Goal: Task Accomplishment & Management: Use online tool/utility

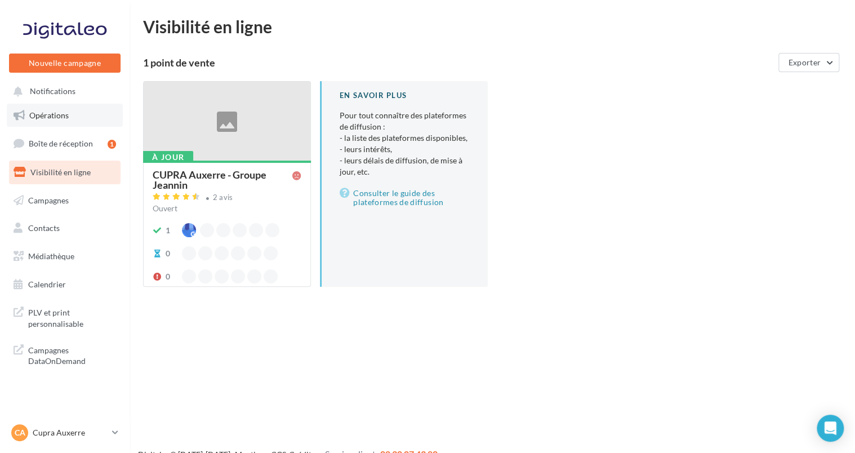
click at [44, 113] on span "Opérations" at bounding box center [48, 115] width 39 height 10
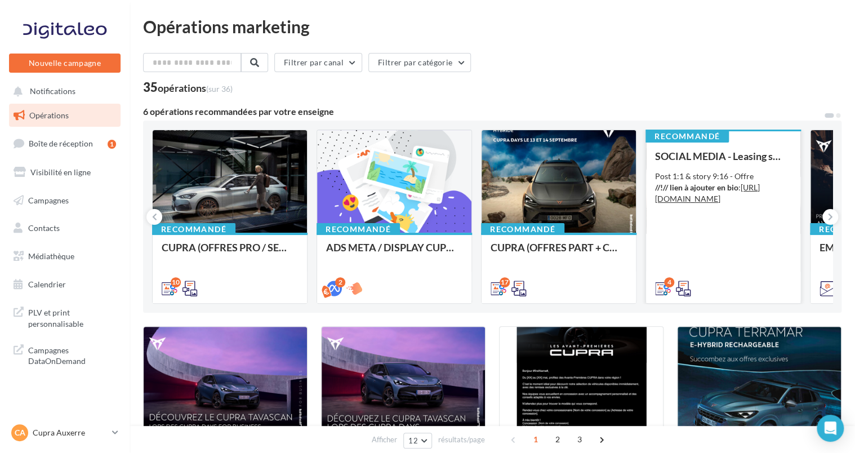
click at [701, 176] on div "Post 1:1 & story 9:16 - Offre //!// lien à ajouter en bio : [URL][DOMAIN_NAME]" at bounding box center [723, 188] width 136 height 34
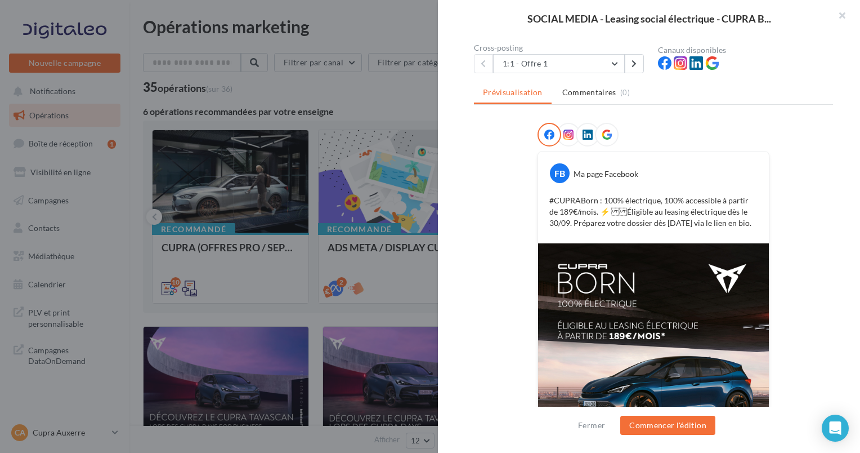
scroll to position [172, 0]
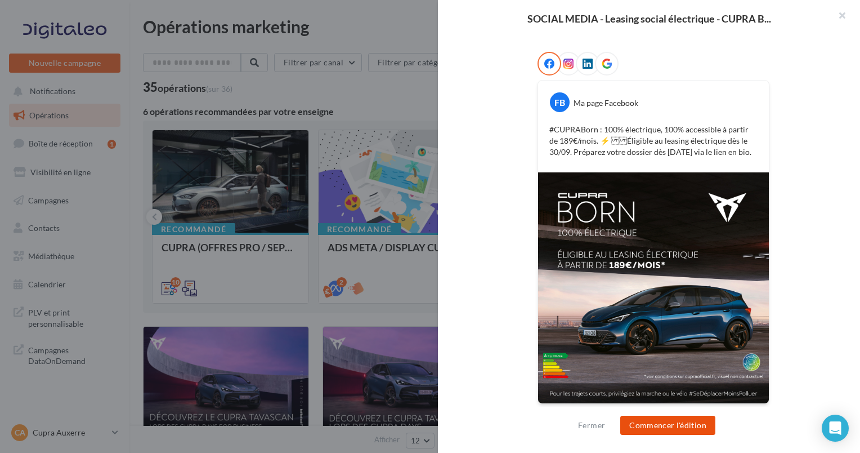
click at [642, 430] on button "Commencer l'édition" at bounding box center [668, 425] width 95 height 19
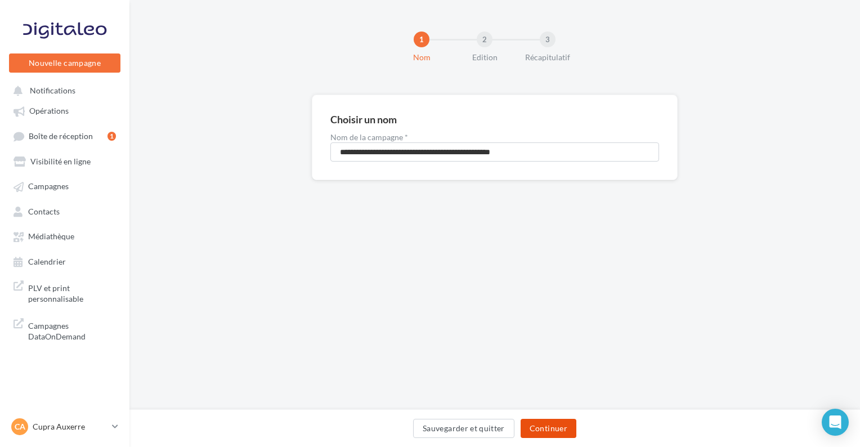
click at [530, 433] on button "Continuer" at bounding box center [549, 428] width 56 height 19
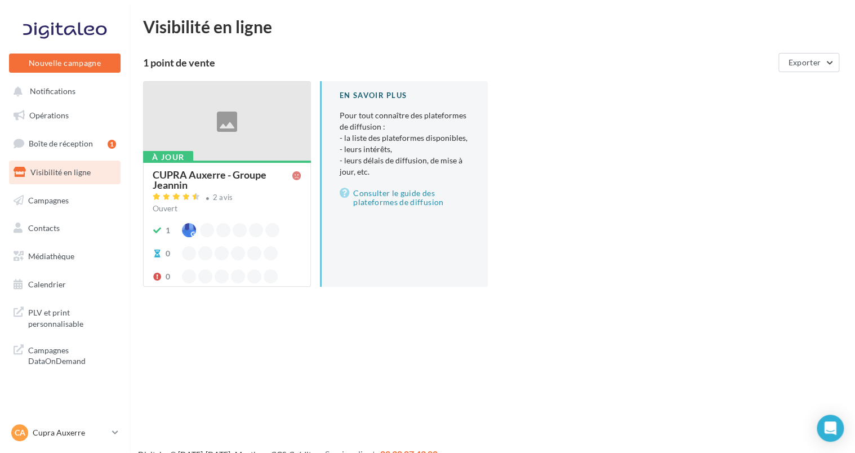
click at [55, 447] on div "CA Cupra Auxerre cupra-auxerre" at bounding box center [65, 437] width 130 height 31
click at [54, 438] on p "Cupra Auxerre" at bounding box center [70, 432] width 75 height 11
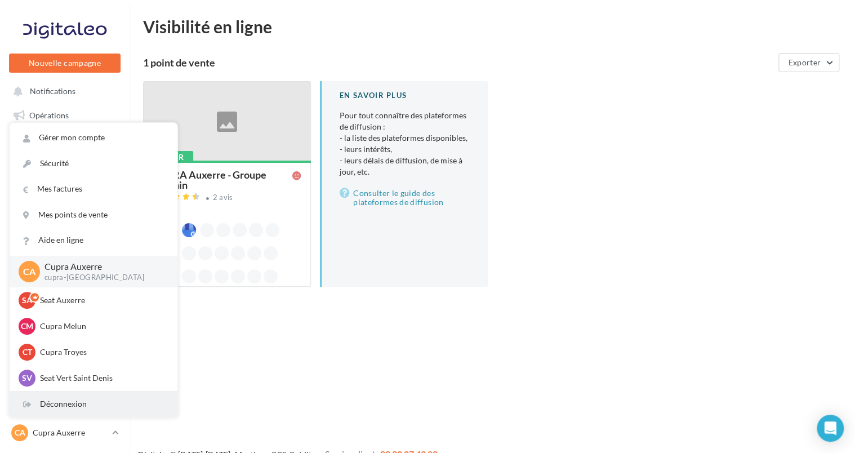
click at [52, 396] on div "Déconnexion" at bounding box center [94, 403] width 168 height 25
